Goal: Task Accomplishment & Management: Use online tool/utility

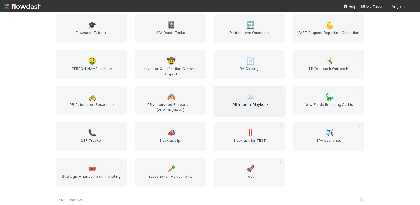
scroll to position [328, 0]
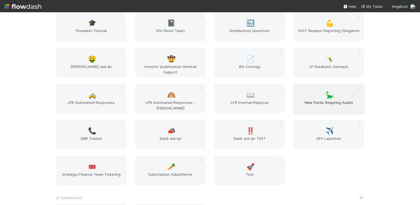
click at [301, 95] on div "🦕 New Funds Requiring Audits" at bounding box center [329, 98] width 71 height 29
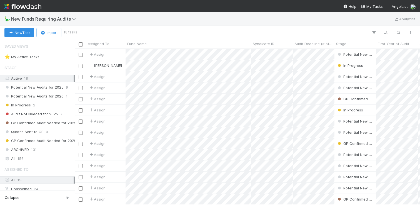
scroll to position [155, 345]
click at [399, 34] on icon "button" at bounding box center [399, 32] width 6 height 5
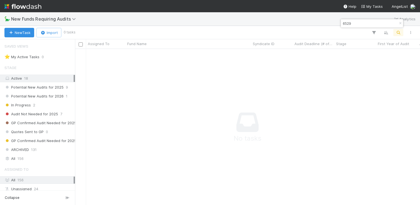
type input "6529"
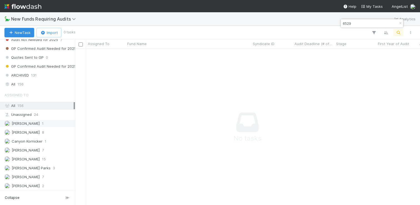
scroll to position [61, 0]
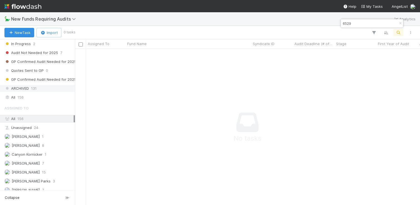
click at [41, 90] on div "ARCHIVED 131" at bounding box center [38, 88] width 69 height 7
click at [41, 96] on div "All 156" at bounding box center [38, 97] width 69 height 7
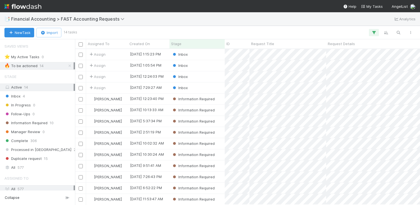
scroll to position [155, 345]
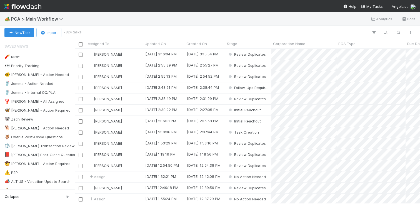
scroll to position [155, 345]
click at [399, 33] on icon "button" at bounding box center [399, 32] width 6 height 5
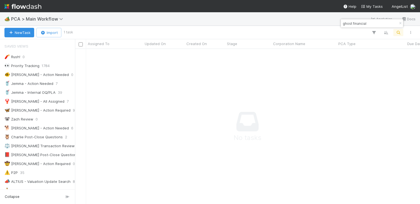
click at [366, 28] on div "New Task Import 1 task" at bounding box center [210, 32] width 420 height 13
click at [363, 24] on input "ghost financial" at bounding box center [370, 23] width 56 height 7
click at [368, 26] on input "ghost financial" at bounding box center [370, 23] width 56 height 7
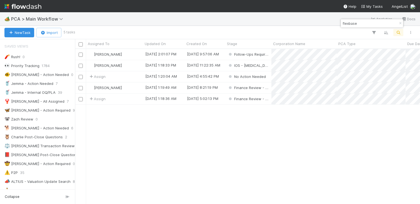
click at [362, 25] on input "flexbase" at bounding box center [370, 23] width 56 height 7
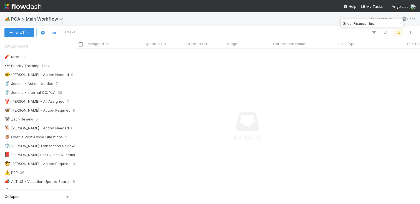
click at [356, 22] on input "Ghost Financial, Inc." at bounding box center [370, 23] width 56 height 7
type input "Ghost Financial, Inc."
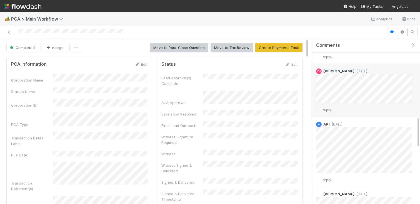
scroll to position [406, 0]
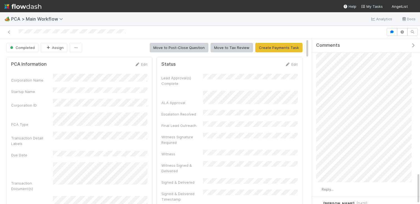
scroll to position [702, 0]
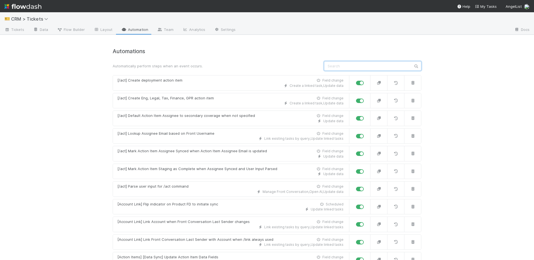
click at [347, 64] on input "text" at bounding box center [372, 65] width 97 height 9
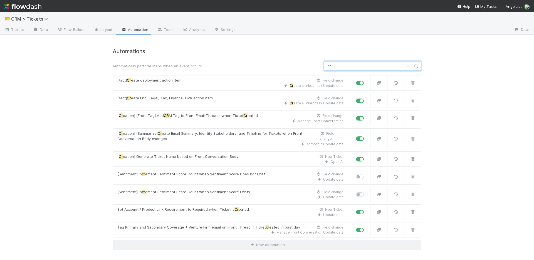
type input "c"
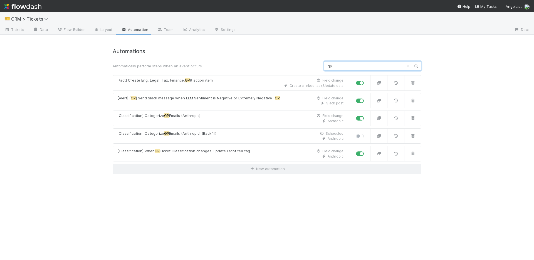
type input "g"
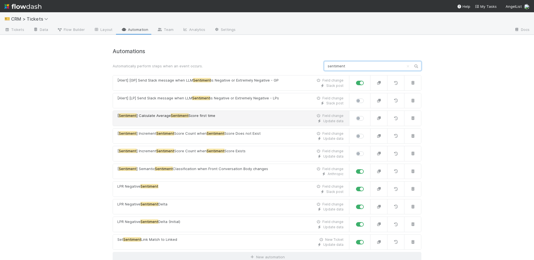
scroll to position [3, 0]
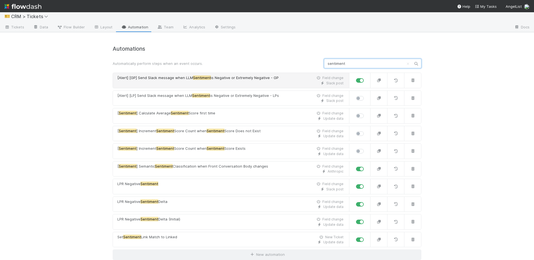
type input "sentiment"
click at [148, 76] on span "[Alert] [GP] Send Slack message when LLM" at bounding box center [155, 77] width 76 height 4
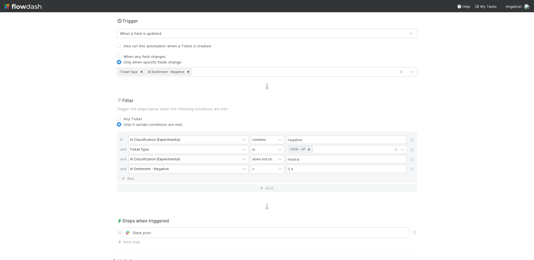
scroll to position [152, 0]
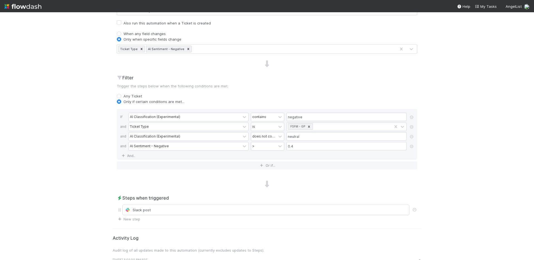
click at [256, 203] on div "Steps when triggered Slack post New step" at bounding box center [267, 207] width 309 height 27
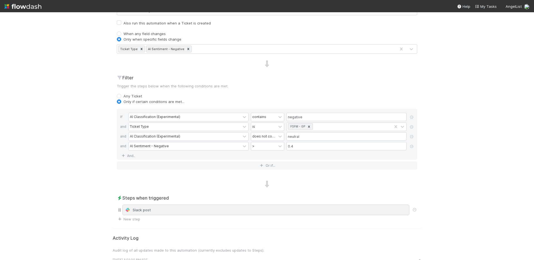
click at [259, 205] on div "Slack post" at bounding box center [265, 209] width 287 height 11
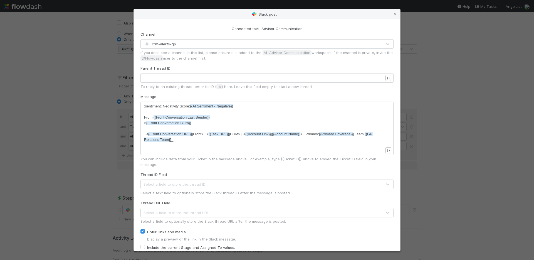
click at [110, 110] on div "Slack post Connected to AL Advisor Communication Channel crm-alerts-gp If you d…" at bounding box center [267, 130] width 534 height 260
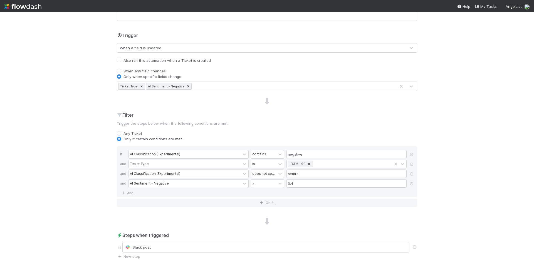
scroll to position [193, 0]
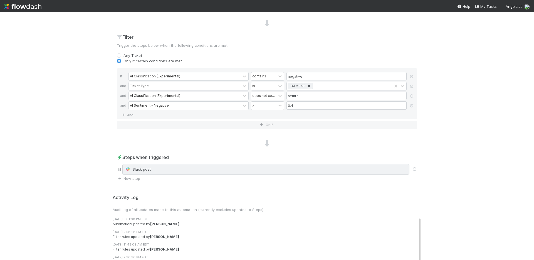
click at [206, 168] on div "Slack post" at bounding box center [266, 169] width 282 height 6
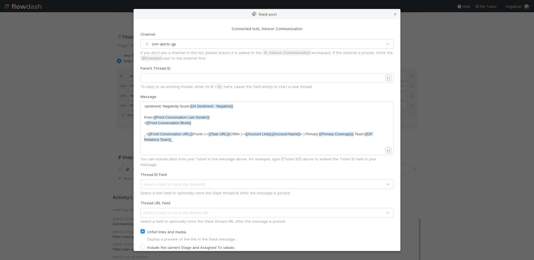
click at [144, 106] on span ":sentiment: Negativity Score: {{AI Sentiment - Negative}}" at bounding box center [188, 106] width 89 height 4
type textarea ":sentiment:"
drag, startPoint x: 144, startPoint y: 106, endPoint x: 173, endPoint y: 106, distance: 29.2
drag, startPoint x: 43, startPoint y: 24, endPoint x: 14, endPoint y: 1, distance: 36.8
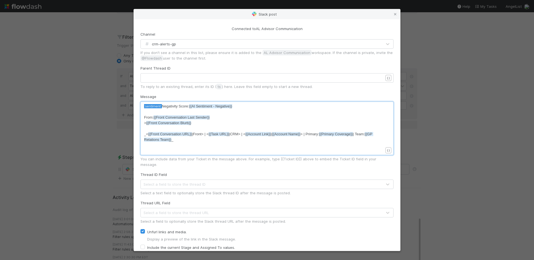
click at [42, 23] on div "Slack post Connected to AL Advisor Communication Channel crm-alerts-gp If you d…" at bounding box center [267, 130] width 534 height 260
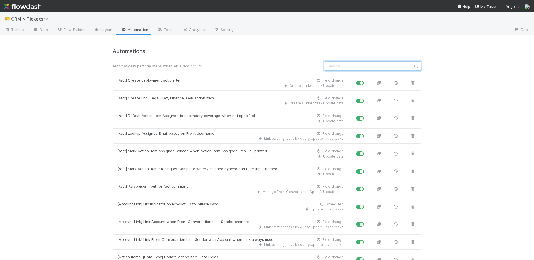
click at [341, 65] on input "text" at bounding box center [372, 65] width 97 height 9
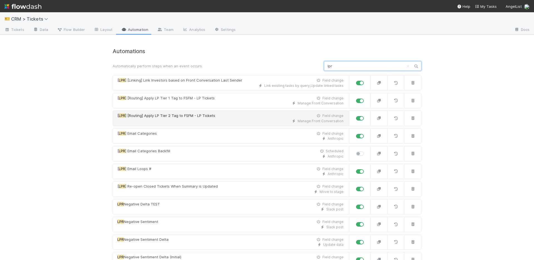
scroll to position [20, 0]
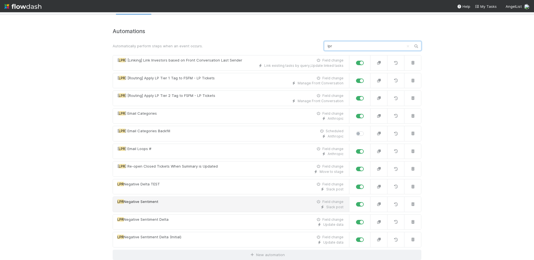
type input "lpr"
click at [176, 207] on div "Slack post" at bounding box center [230, 206] width 226 height 5
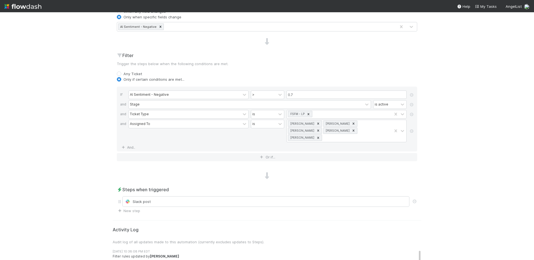
scroll to position [215, 0]
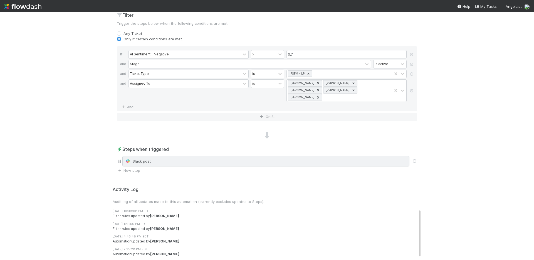
click at [149, 158] on div "Slack post" at bounding box center [266, 161] width 282 height 6
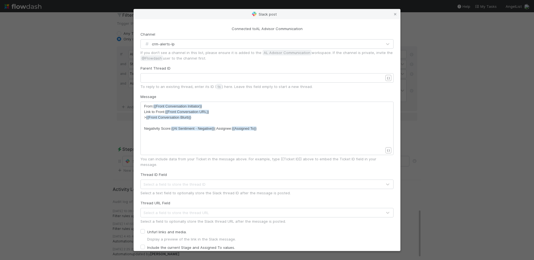
click at [141, 130] on div "xxxxxxxxxx From: {{Front Conversation Initiator}} Link to Front: {{Front Conver…" at bounding box center [266, 127] width 253 height 53
click at [142, 128] on div "xxxxxxxxxx From: {{Front Conversation Initiator}} Link to Front: {{Front Conver…" at bounding box center [266, 127] width 253 height 53
click at [143, 128] on div "xxxxxxxxxx From: {{Front Conversation Initiator}} Link to Front: {{Front Conver…" at bounding box center [266, 127] width 253 height 53
click at [144, 128] on span "Negativity Score: {{AI Sentiment - Negative}} | Assignee: {{Assigned To}}" at bounding box center [200, 128] width 112 height 4
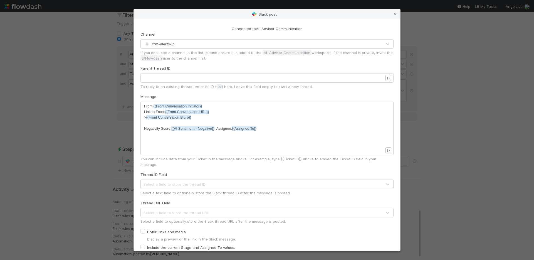
scroll to position [2, 0]
paste textarea
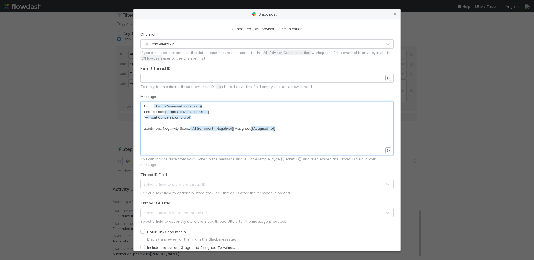
scroll to position [24, 0]
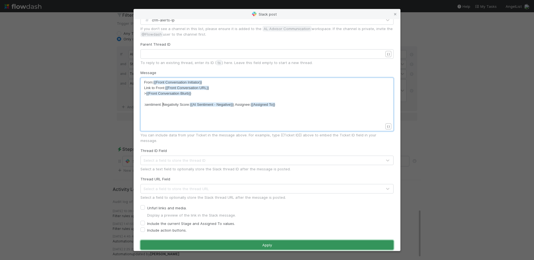
drag, startPoint x: 252, startPoint y: 236, endPoint x: 252, endPoint y: 229, distance: 6.7
click at [252, 240] on button "Apply" at bounding box center [266, 244] width 253 height 9
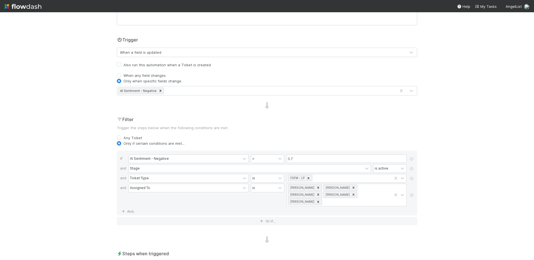
scroll to position [0, 0]
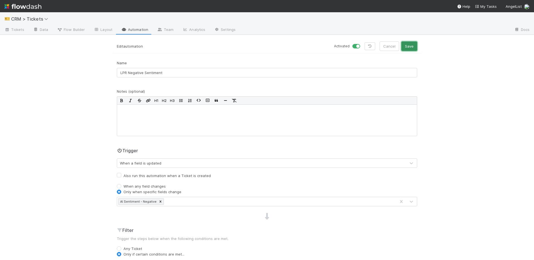
click at [416, 47] on button "Save" at bounding box center [409, 45] width 16 height 9
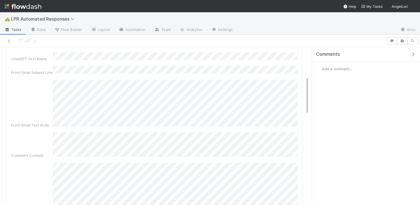
scroll to position [119, 0]
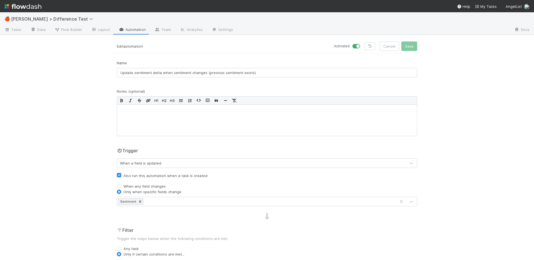
scroll to position [197, 0]
click at [137, 32] on link "Automation" at bounding box center [135, 30] width 36 height 9
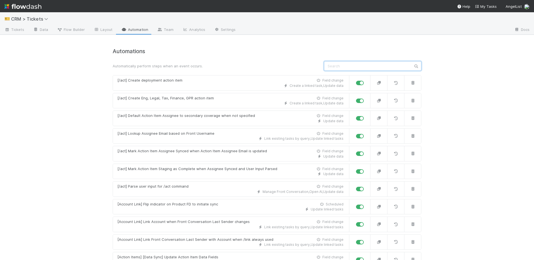
click at [362, 69] on input "text" at bounding box center [372, 65] width 97 height 9
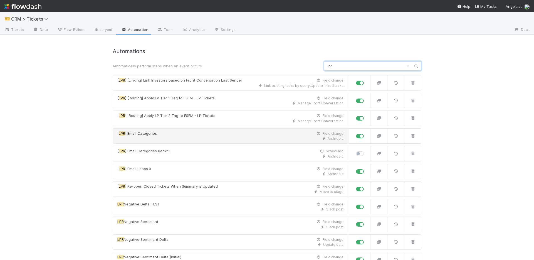
scroll to position [20, 0]
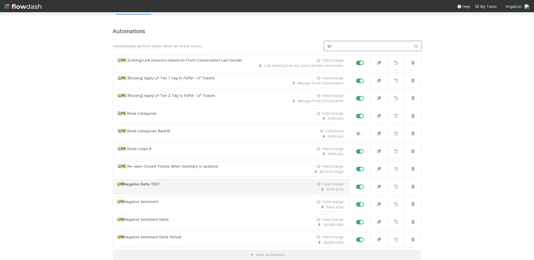
type input "lpr"
click at [215, 187] on div "Slack post" at bounding box center [230, 189] width 226 height 5
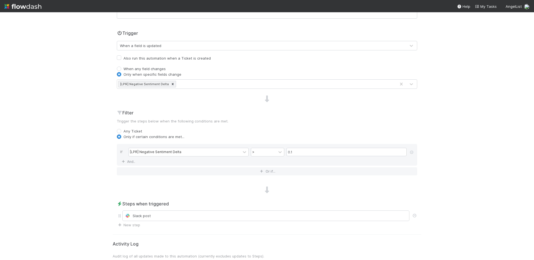
scroll to position [146, 0]
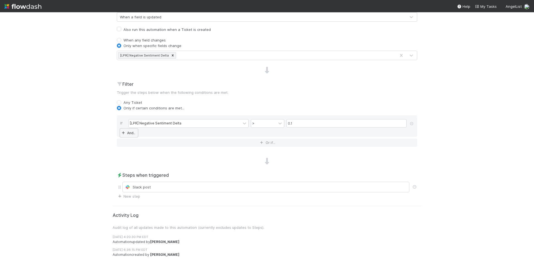
click at [131, 131] on link "And.." at bounding box center [129, 133] width 18 height 8
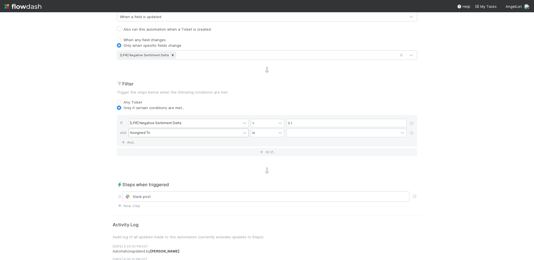
click at [147, 132] on div "Assigned To" at bounding box center [140, 132] width 20 height 5
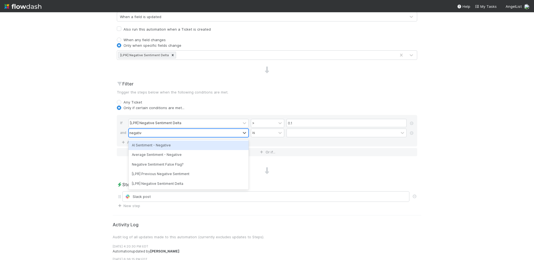
type input "negative"
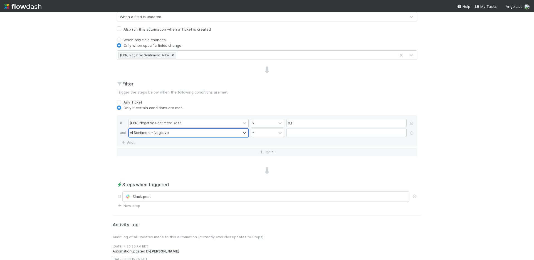
click at [269, 133] on div "=" at bounding box center [263, 133] width 25 height 8
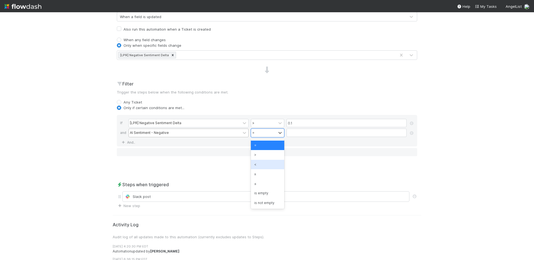
click at [273, 162] on div "<" at bounding box center [267, 164] width 33 height 9
click at [309, 131] on input "Name" at bounding box center [346, 132] width 120 height 8
type input "0.7"
click at [317, 103] on div "Any Ticket" at bounding box center [267, 102] width 300 height 6
click at [307, 120] on input "0.1" at bounding box center [346, 123] width 120 height 8
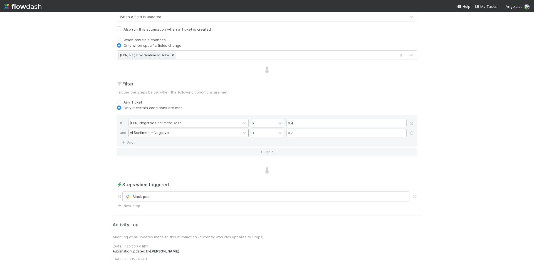
click at [332, 109] on div "Only if certain conditions are met..." at bounding box center [267, 108] width 300 height 6
click at [316, 124] on input "0.4" at bounding box center [346, 123] width 120 height 8
type input "0.5"
click at [316, 112] on div "Filter Trigger the steps below when the following conditions are met. Any Ticke…" at bounding box center [267, 120] width 309 height 80
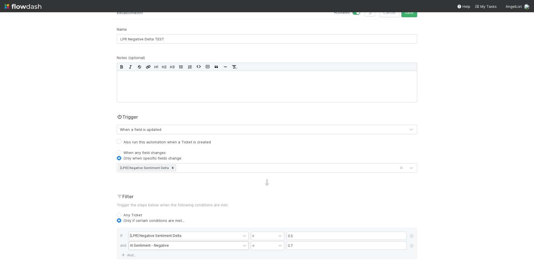
scroll to position [0, 0]
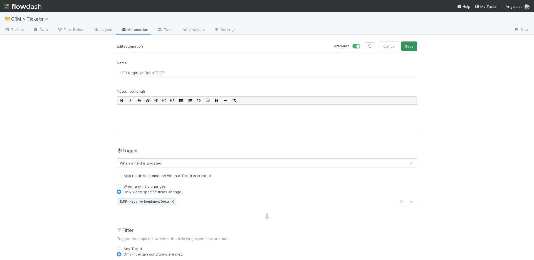
click at [411, 51] on div "Edit automation Activated Cancel Save" at bounding box center [267, 47] width 309 height 12
click at [411, 48] on button "Save" at bounding box center [409, 45] width 16 height 9
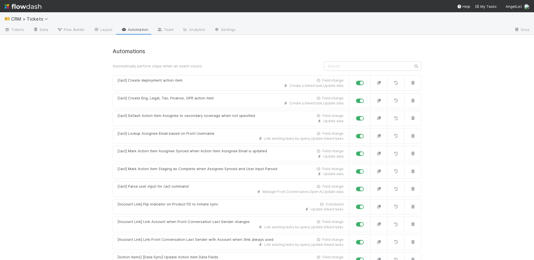
click at [344, 68] on input "text" at bounding box center [372, 65] width 97 height 9
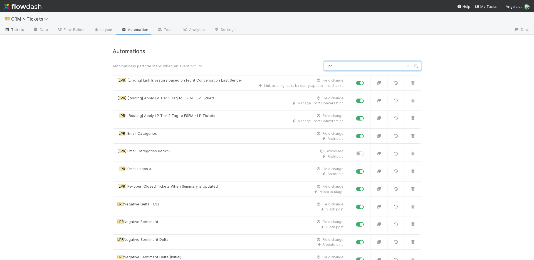
type input "lpr"
click at [17, 28] on span "Tickets" at bounding box center [14, 30] width 20 height 6
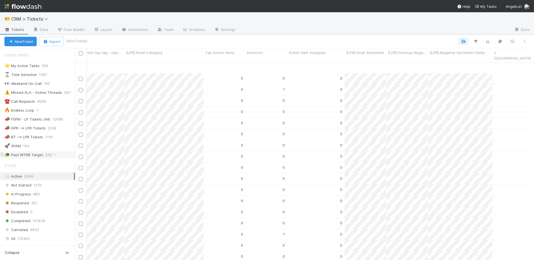
scroll to position [1797, 5361]
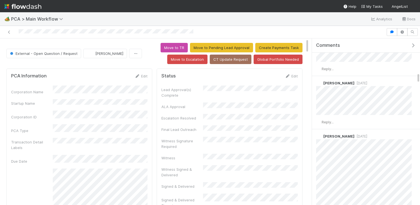
scroll to position [636, 0]
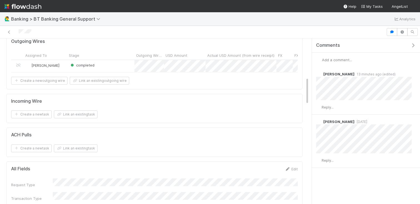
scroll to position [231, 0]
